Goal: Task Accomplishment & Management: Manage account settings

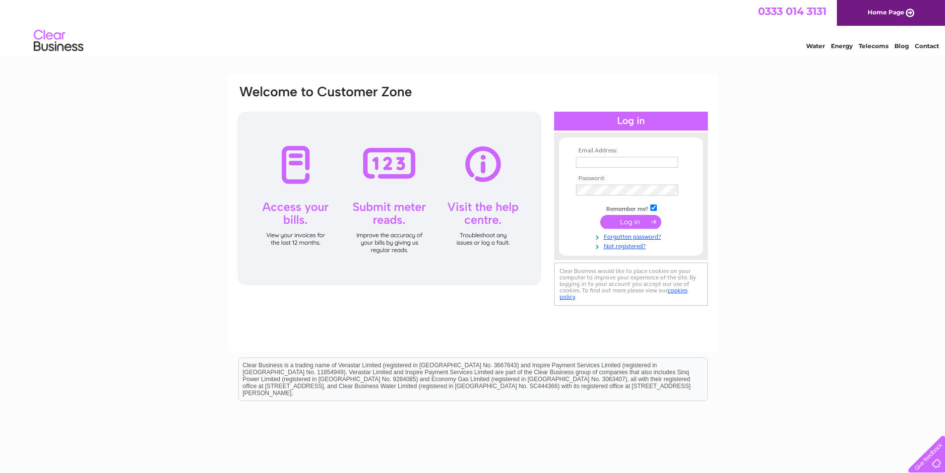
type input "mackengineering@btconnect.com"
click at [631, 222] on input "submit" at bounding box center [630, 222] width 61 height 14
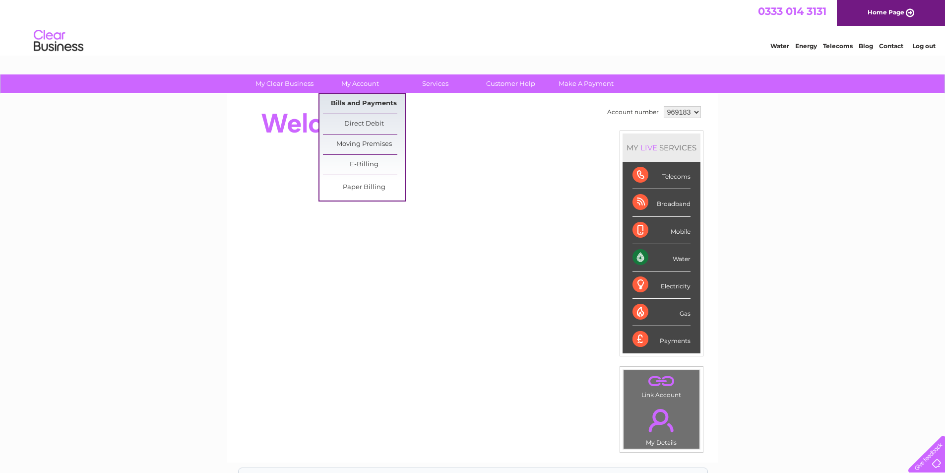
click at [355, 104] on link "Bills and Payments" at bounding box center [364, 104] width 82 height 20
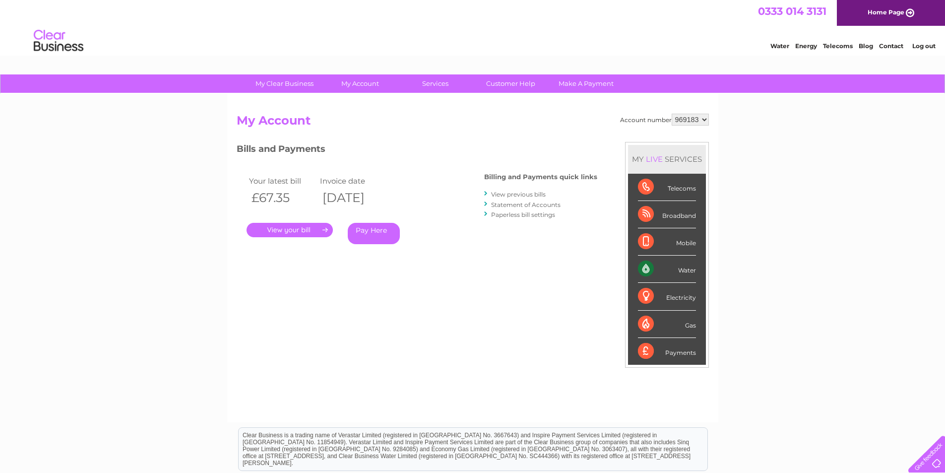
click at [277, 230] on link "." at bounding box center [290, 230] width 86 height 14
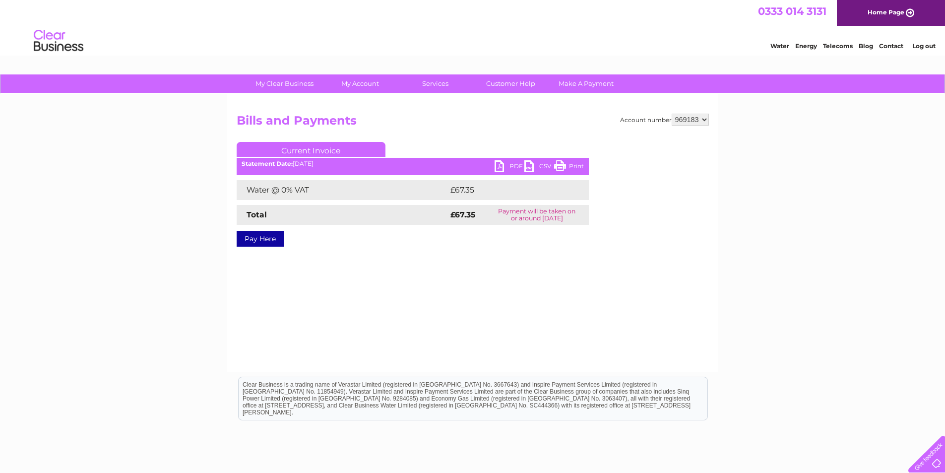
click at [500, 170] on link "PDF" at bounding box center [510, 167] width 30 height 14
click at [915, 46] on link "Log out" at bounding box center [923, 45] width 23 height 7
